Goal: Find contact information: Find contact information

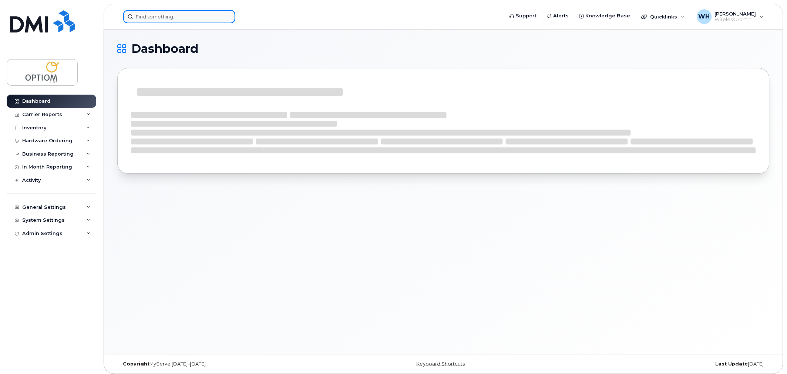
click at [178, 13] on input at bounding box center [179, 16] width 112 height 13
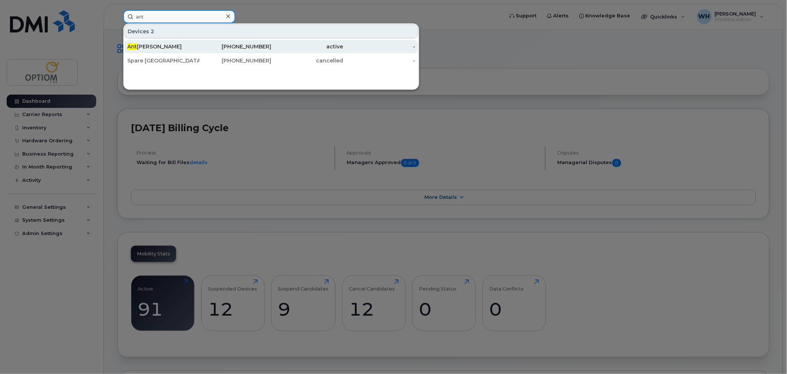
type input "ant"
click at [194, 41] on div "Ant oinette Manuel" at bounding box center [163, 46] width 72 height 13
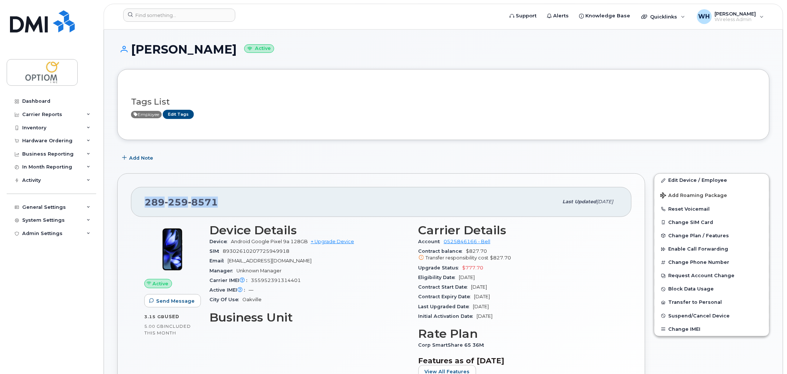
drag, startPoint x: 146, startPoint y: 203, endPoint x: 238, endPoint y: 201, distance: 91.4
click at [238, 201] on div "289 259 8571" at bounding box center [352, 202] width 414 height 16
copy span "289 259 8571"
